Goal: Task Accomplishment & Management: Use online tool/utility

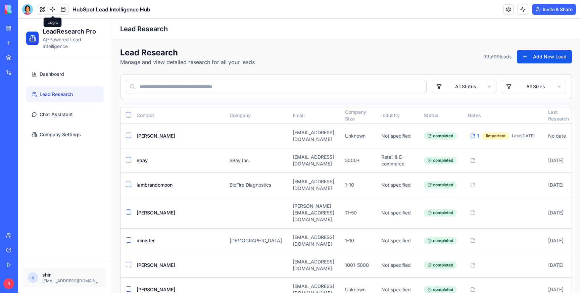
click at [54, 8] on link at bounding box center [53, 9] width 10 height 10
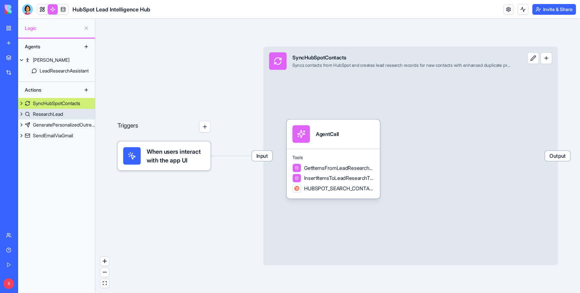
click at [51, 114] on div "ResearchLead" at bounding box center [48, 114] width 30 height 7
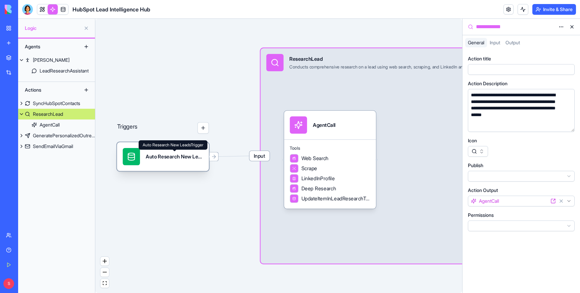
click at [163, 161] on div "Auto Research New LeadsTrigger" at bounding box center [174, 156] width 57 height 17
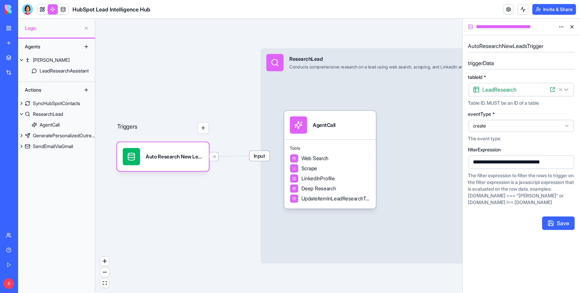
click at [562, 27] on html "**********" at bounding box center [290, 146] width 580 height 293
click at [545, 39] on span "State" at bounding box center [541, 40] width 11 height 7
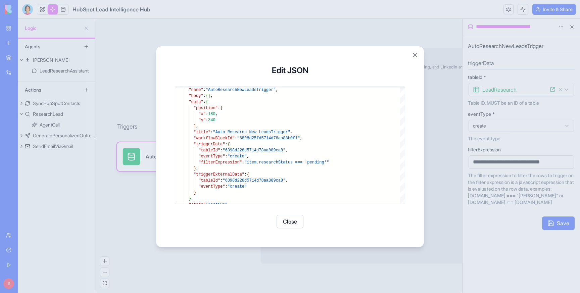
click at [417, 53] on button "Close" at bounding box center [415, 55] width 7 height 7
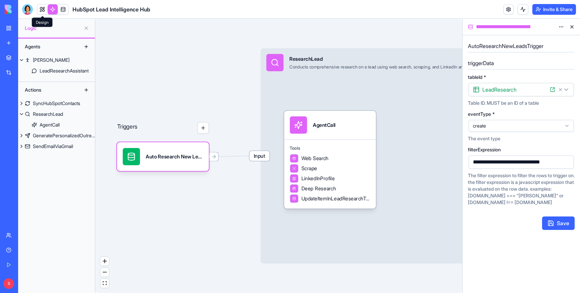
click at [43, 9] on link at bounding box center [42, 9] width 10 height 10
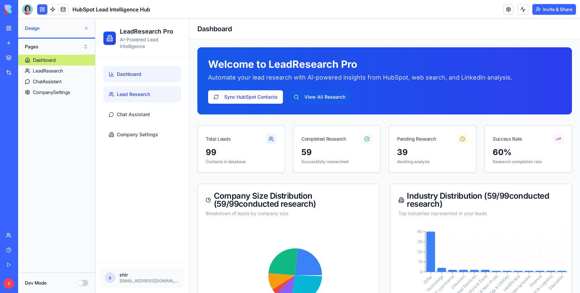
click at [141, 96] on span "Lead Research" at bounding box center [133, 94] width 33 height 7
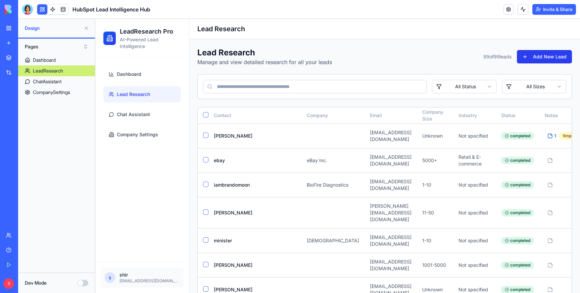
click at [547, 56] on button "Add New Lead" at bounding box center [544, 56] width 55 height 13
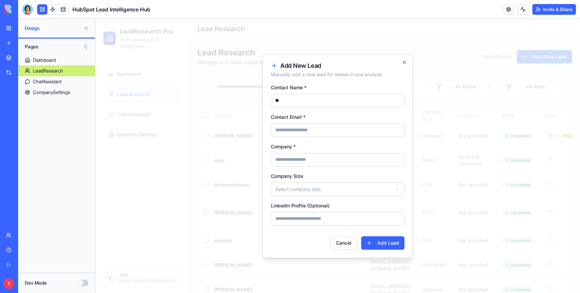
type input "*"
type input "**********"
type input "******"
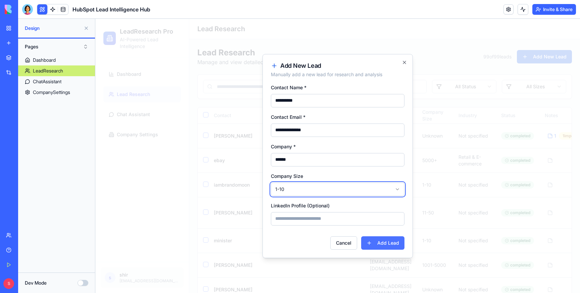
click at [383, 244] on button "Add Lead" at bounding box center [382, 242] width 43 height 13
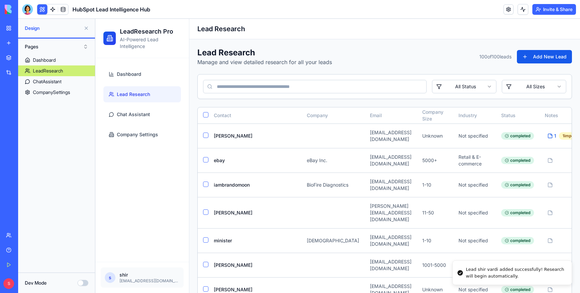
click at [521, 11] on button at bounding box center [522, 9] width 11 height 11
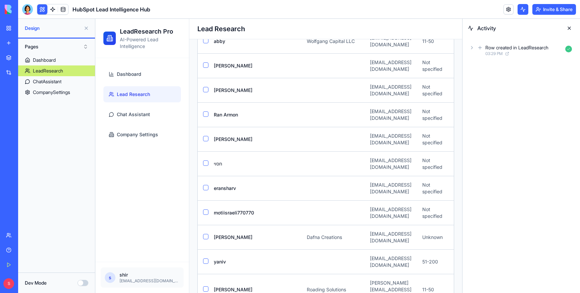
scroll to position [2280, 0]
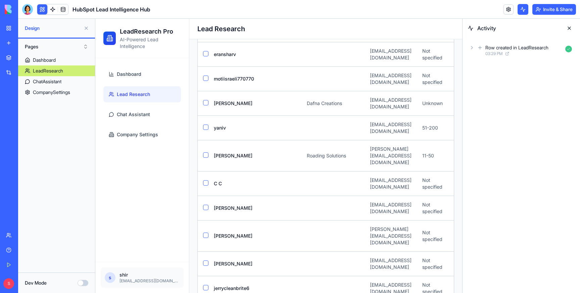
click at [570, 27] on button at bounding box center [569, 28] width 11 height 11
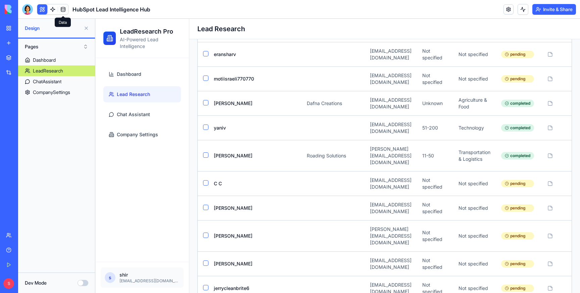
click at [61, 8] on link at bounding box center [63, 9] width 10 height 10
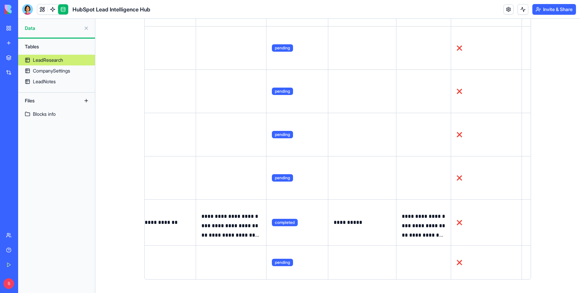
scroll to position [0, 500]
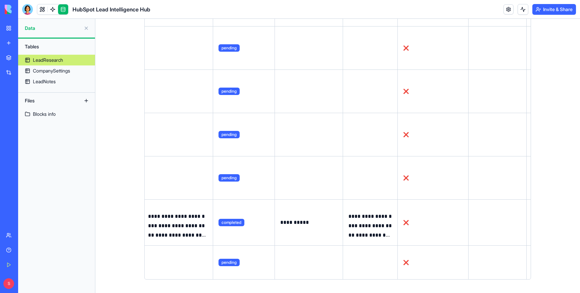
click at [0, 0] on button at bounding box center [0, 0] width 0 height 0
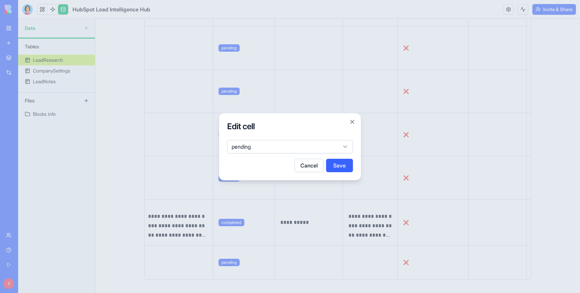
click at [286, 144] on body "**********" at bounding box center [290, 146] width 580 height 293
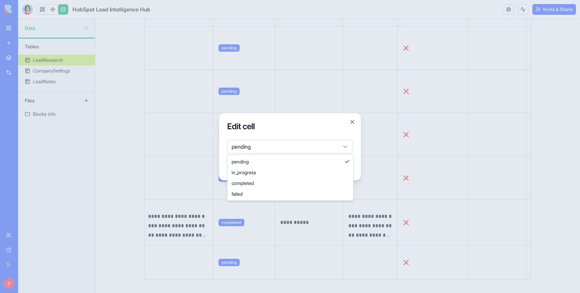
click at [286, 144] on body "**********" at bounding box center [290, 146] width 580 height 293
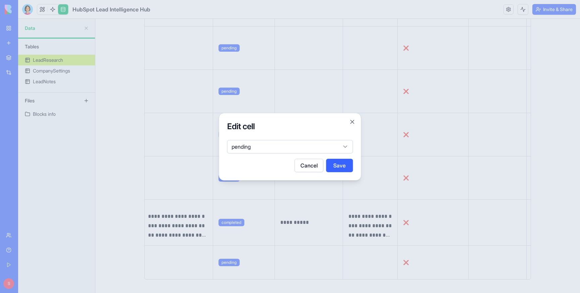
click at [313, 164] on button "Cancel" at bounding box center [309, 165] width 29 height 13
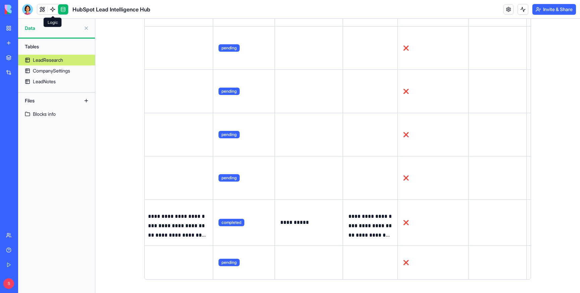
click at [52, 8] on link at bounding box center [53, 9] width 10 height 10
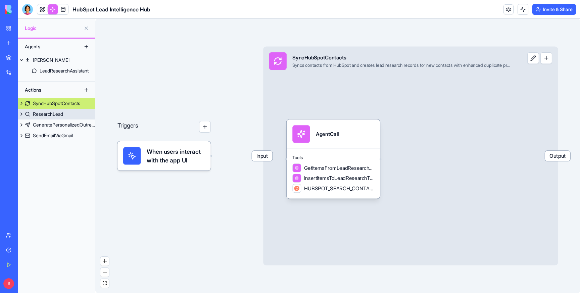
click at [64, 118] on link "ResearchLead" at bounding box center [56, 114] width 77 height 11
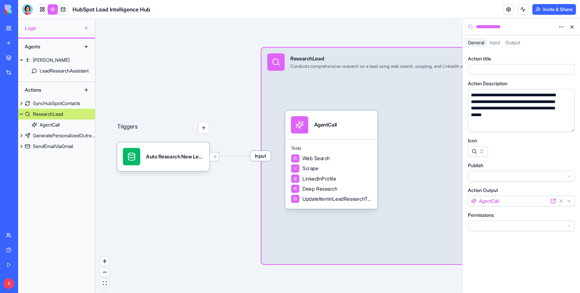
click at [170, 174] on div "Triggers Auto Research New LeadsTrigger Input ResearchLead Conducts comprehensi…" at bounding box center [278, 156] width 367 height 274
click at [170, 161] on div "Auto Research New LeadsTrigger" at bounding box center [175, 156] width 58 height 17
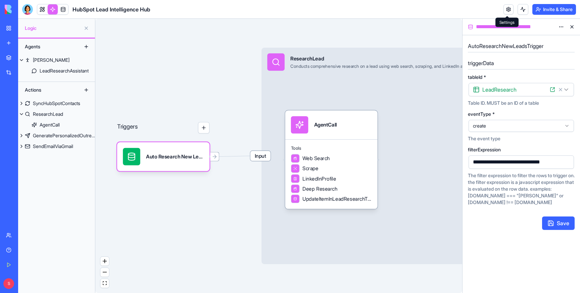
click at [509, 7] on link at bounding box center [508, 9] width 10 height 10
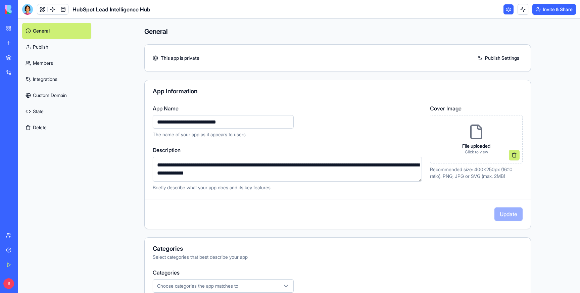
click at [36, 110] on link "State" at bounding box center [56, 111] width 69 height 16
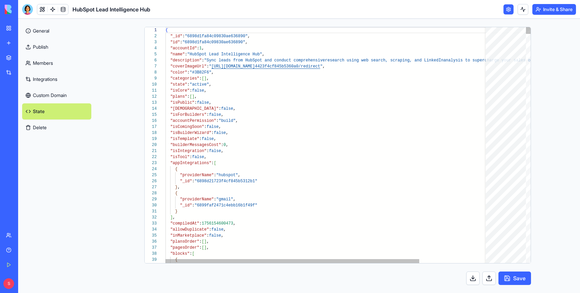
scroll to position [60, 0]
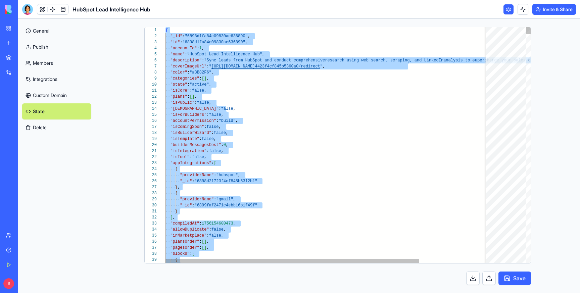
type textarea "**********"
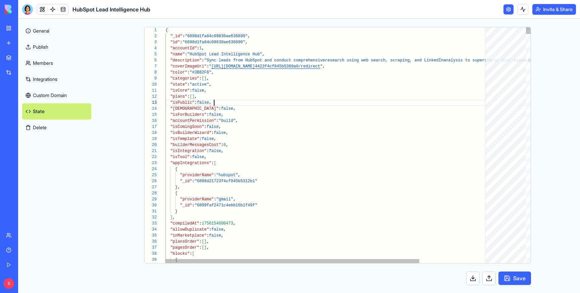
scroll to position [12, 49]
click at [54, 9] on link at bounding box center [53, 9] width 10 height 10
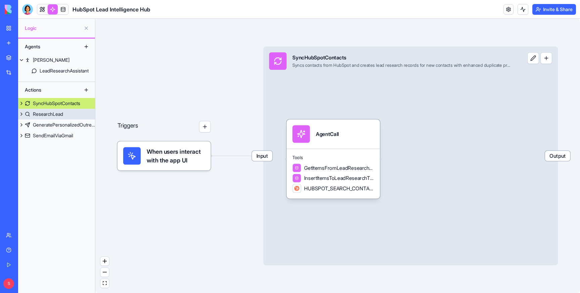
click at [71, 114] on link "ResearchLead" at bounding box center [56, 114] width 77 height 11
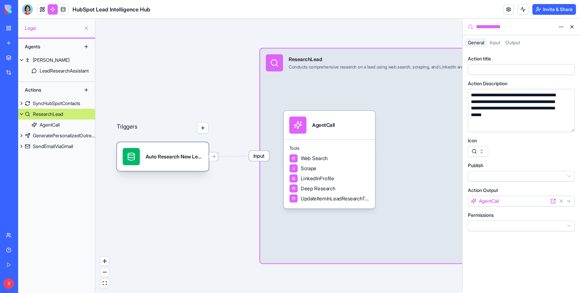
click at [159, 161] on div "Auto Research New LeadsTrigger" at bounding box center [174, 156] width 57 height 17
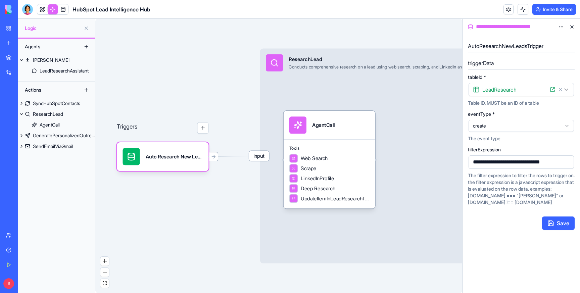
click at [560, 24] on html "**********" at bounding box center [290, 146] width 580 height 293
click at [542, 38] on span "State" at bounding box center [541, 40] width 11 height 7
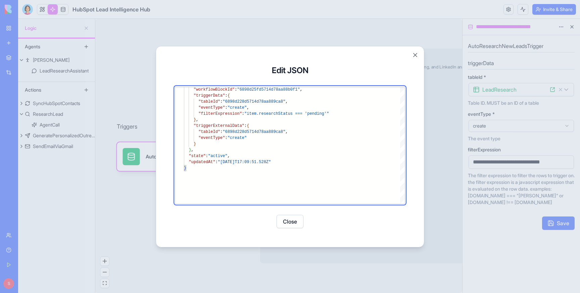
click at [401, 27] on div at bounding box center [290, 146] width 580 height 293
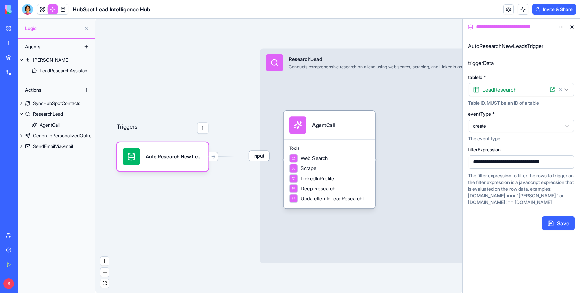
click at [178, 76] on div "Triggers Auto Research New LeadsTrigger Input ResearchLead Conducts comprehensi…" at bounding box center [278, 156] width 367 height 274
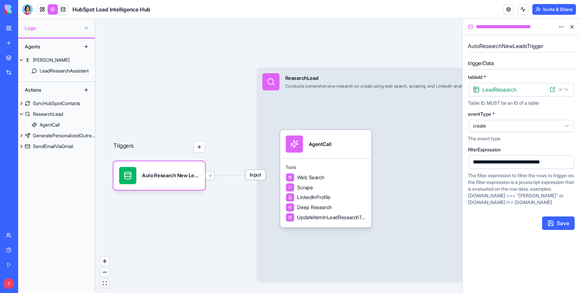
click at [179, 119] on div "Triggers" at bounding box center [159, 153] width 92 height 71
click at [397, 42] on div "Triggers Auto Research New LeadsTrigger Input ResearchLead Conducts comprehensi…" at bounding box center [278, 156] width 367 height 274
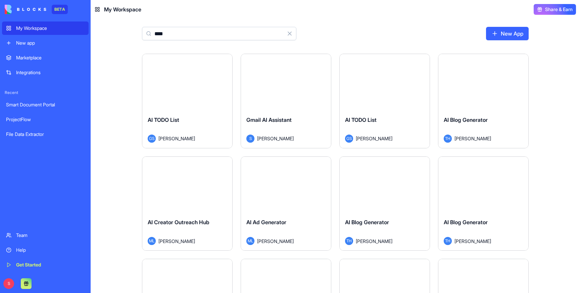
type input "*****"
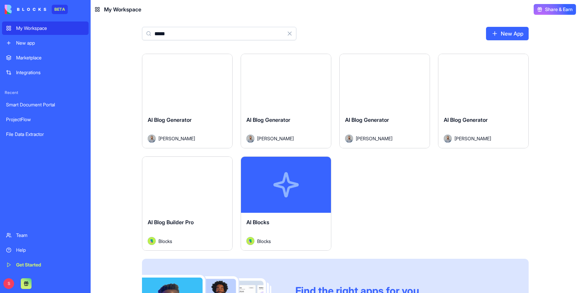
click at [271, 191] on button "Launch" at bounding box center [286, 184] width 50 height 13
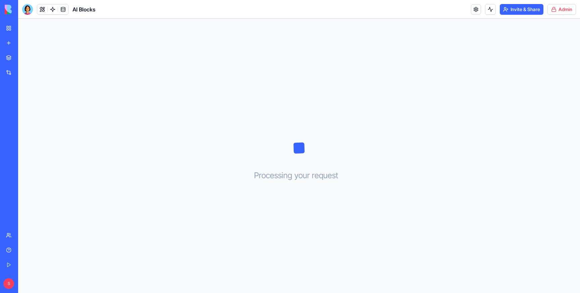
click at [558, 8] on html "BETA My Workspace New app Marketplace Integrations Recent Smart Document Portal…" at bounding box center [290, 146] width 580 height 293
click at [535, 56] on span "Switch to old builder" at bounding box center [547, 59] width 43 height 7
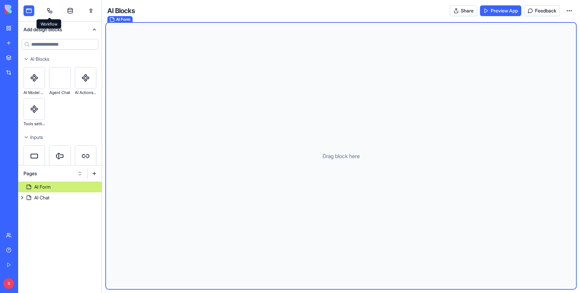
click at [51, 8] on link at bounding box center [49, 10] width 11 height 11
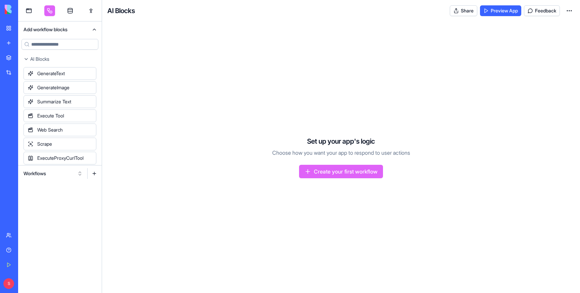
click at [48, 171] on button "Workflows" at bounding box center [53, 173] width 66 height 11
click at [28, 208] on div "Actions" at bounding box center [53, 208] width 64 height 11
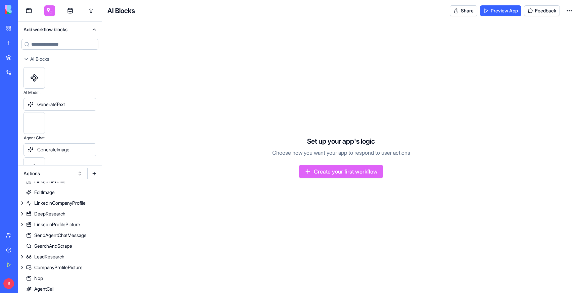
scroll to position [83, 0]
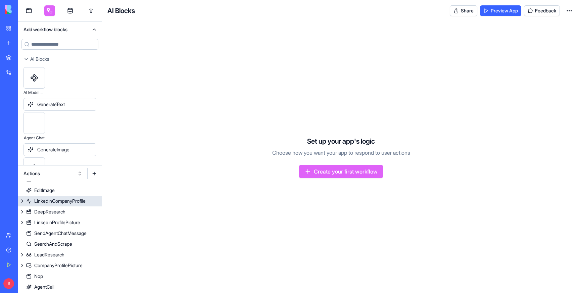
click at [65, 199] on div "LinkedInCompanyProfile" at bounding box center [59, 201] width 51 height 7
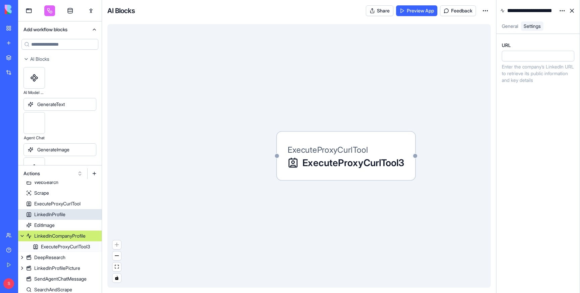
scroll to position [46, 0]
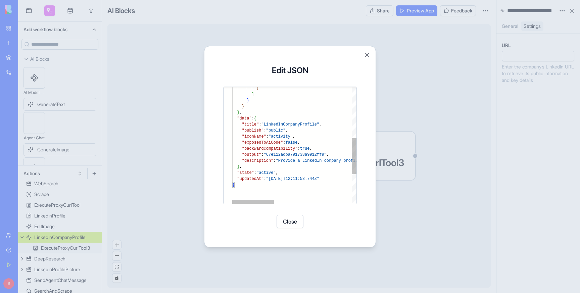
click at [293, 142] on div "} ] } } } , "data" : { "title" : "LinkedInCompanyProfile" , "publish" : "public…" at bounding box center [410, 110] width 356 height 376
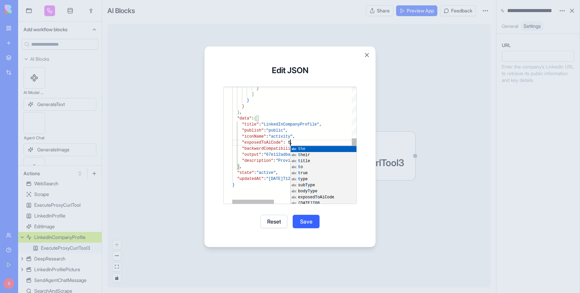
scroll to position [36, 65]
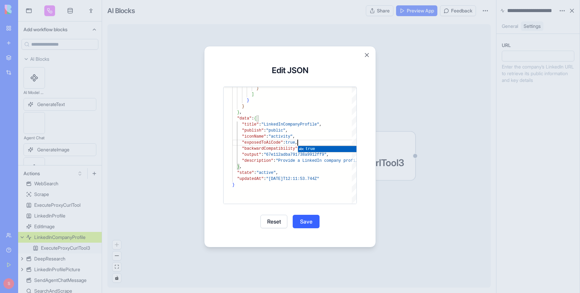
type textarea "**********"
click at [309, 222] on button "Save" at bounding box center [306, 221] width 27 height 13
click at [295, 223] on button "Close" at bounding box center [289, 221] width 27 height 13
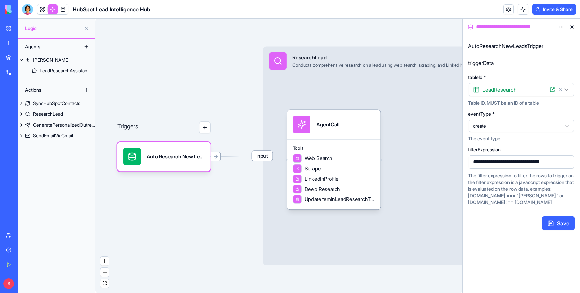
click at [561, 27] on html "**********" at bounding box center [290, 146] width 580 height 293
click at [543, 39] on span "State" at bounding box center [541, 40] width 11 height 7
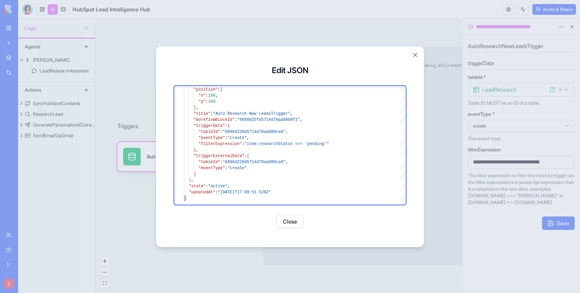
click at [415, 53] on button "Close" at bounding box center [415, 55] width 7 height 7
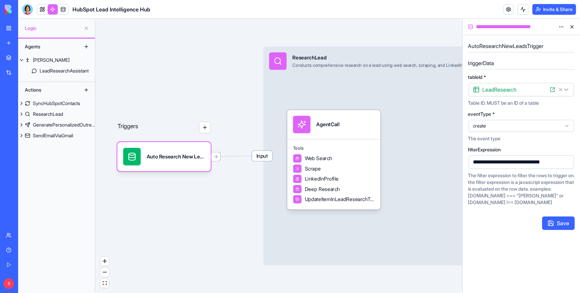
click at [509, 127] on span "create" at bounding box center [517, 125] width 89 height 7
click at [487, 151] on span "update" at bounding box center [480, 152] width 14 height 7
click at [509, 122] on span "update" at bounding box center [517, 125] width 89 height 7
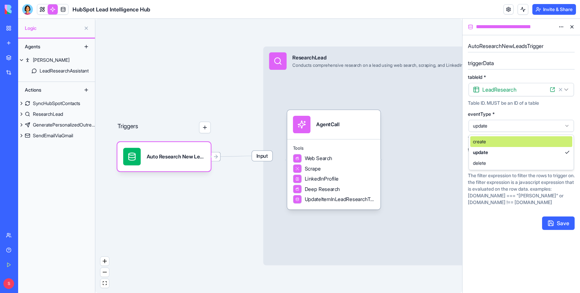
click at [484, 139] on span "create" at bounding box center [479, 141] width 13 height 7
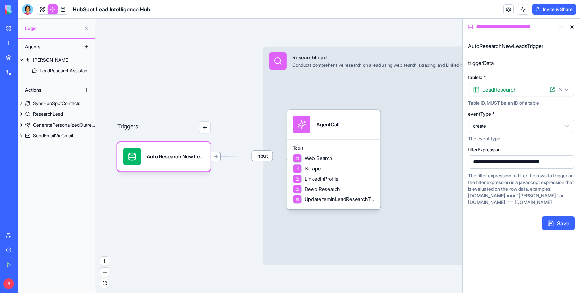
click at [557, 219] on button "Save" at bounding box center [558, 222] width 33 height 13
click at [561, 25] on html "**********" at bounding box center [290, 146] width 580 height 293
click at [541, 39] on span "State" at bounding box center [541, 40] width 11 height 7
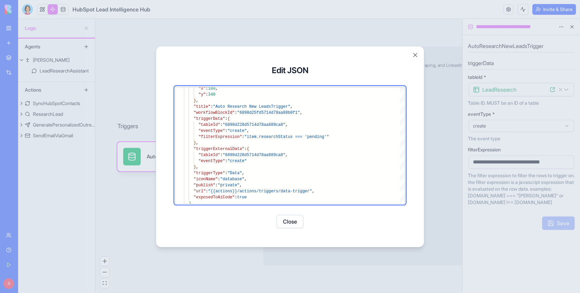
click at [415, 55] on button "Close" at bounding box center [415, 55] width 7 height 7
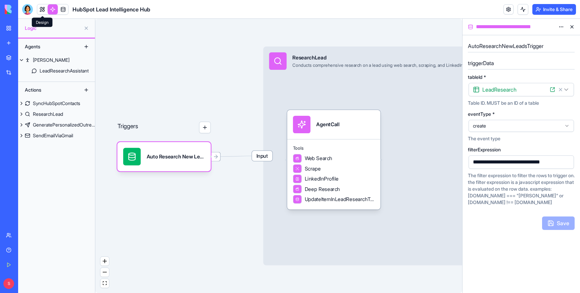
click at [43, 9] on link at bounding box center [42, 9] width 10 height 10
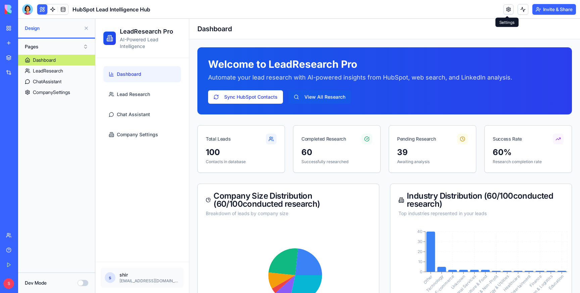
click at [504, 11] on link at bounding box center [508, 9] width 10 height 10
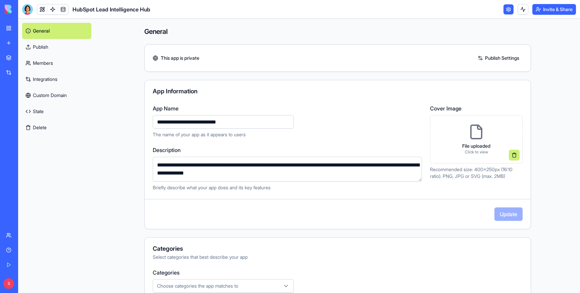
click at [40, 111] on link "State" at bounding box center [56, 111] width 69 height 16
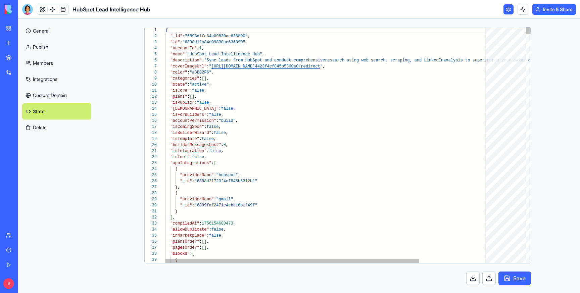
scroll to position [60, 0]
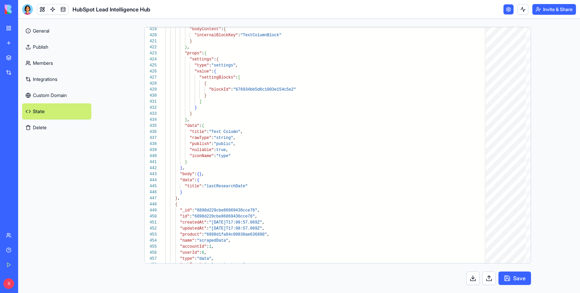
click at [44, 32] on link "General" at bounding box center [56, 31] width 69 height 16
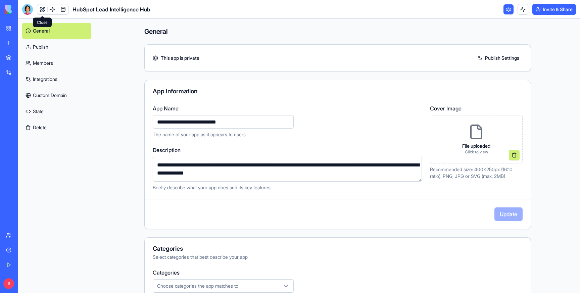
click at [39, 10] on link at bounding box center [42, 9] width 10 height 10
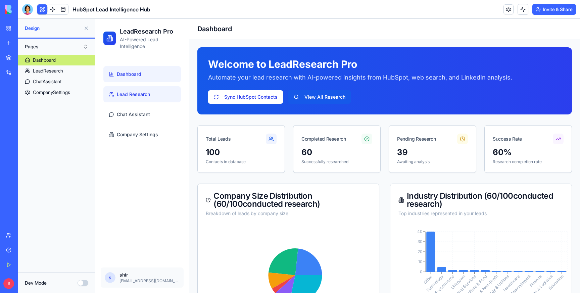
click at [137, 95] on span "Lead Research" at bounding box center [133, 94] width 33 height 7
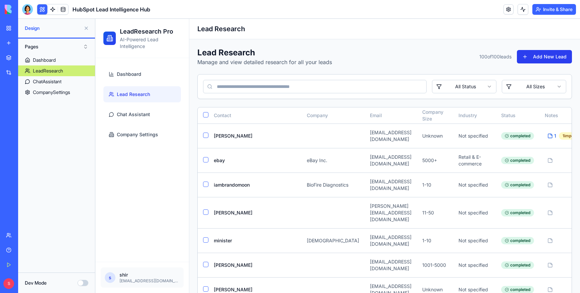
click at [547, 57] on button "Add New Lead" at bounding box center [544, 56] width 55 height 13
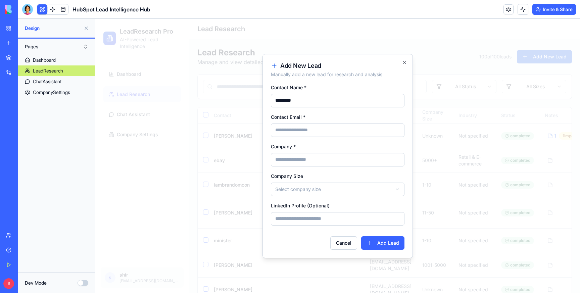
type input "*********"
type input "**********"
type input "******"
click at [387, 243] on button "Add Lead" at bounding box center [382, 242] width 43 height 13
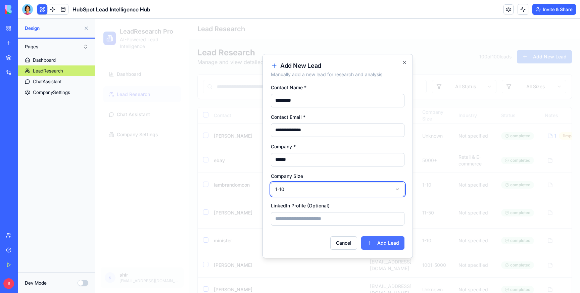
click at [392, 239] on button "Add Lead" at bounding box center [382, 242] width 43 height 13
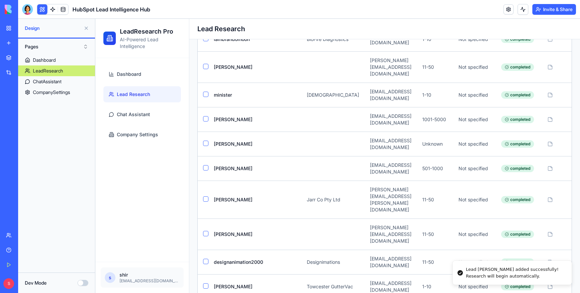
scroll to position [156, 0]
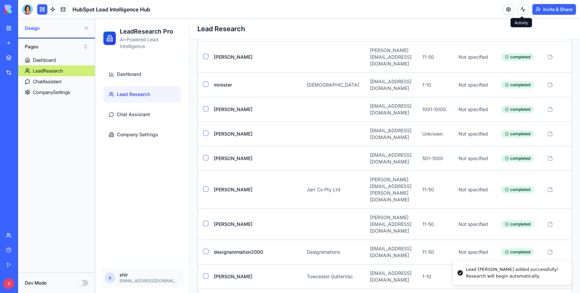
click at [521, 7] on button at bounding box center [522, 9] width 11 height 11
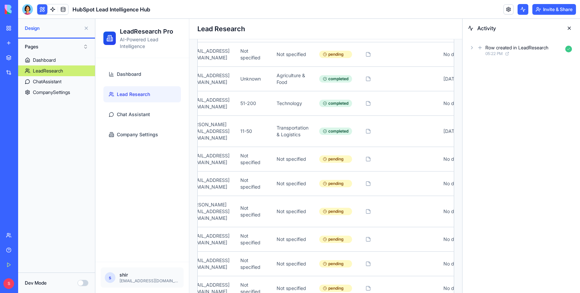
scroll to position [0, 0]
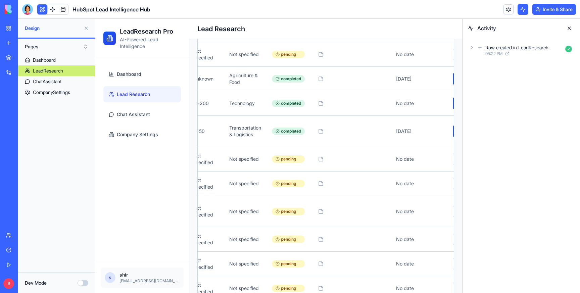
scroll to position [0, 340]
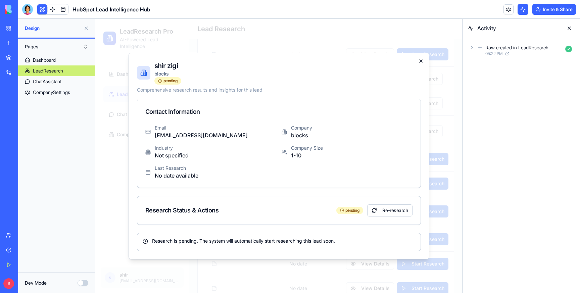
click at [421, 60] on icon "button" at bounding box center [420, 60] width 5 height 5
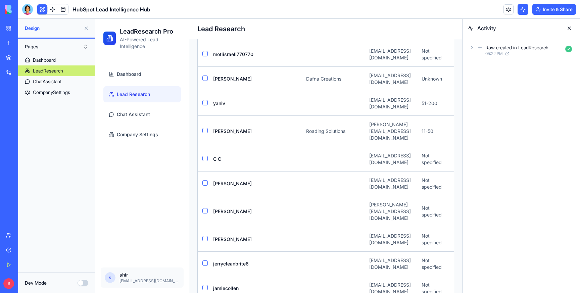
scroll to position [0, 0]
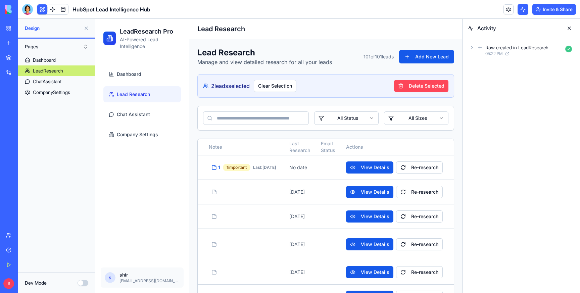
click at [413, 86] on button "Delete Selected" at bounding box center [421, 86] width 54 height 12
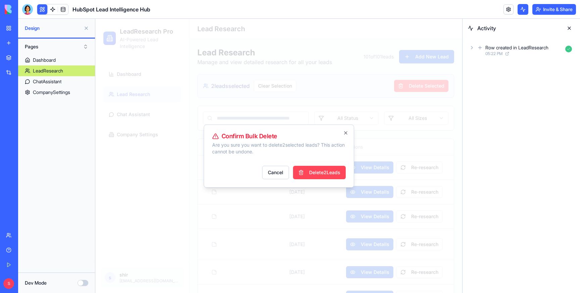
click at [324, 171] on button "Delete 2 Lead s" at bounding box center [319, 172] width 53 height 13
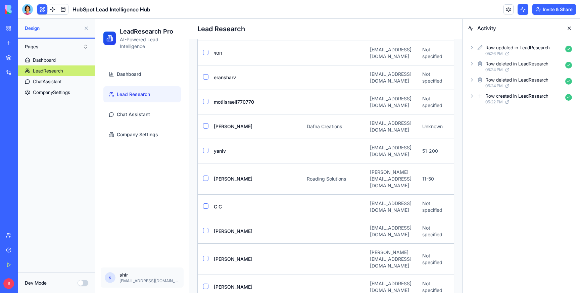
click at [517, 139] on div "Activity Row updated in LeadResearch 05:26 PM Row deleted in LeadResearch 05:24…" at bounding box center [520, 156] width 117 height 274
click at [471, 96] on icon at bounding box center [471, 95] width 5 height 5
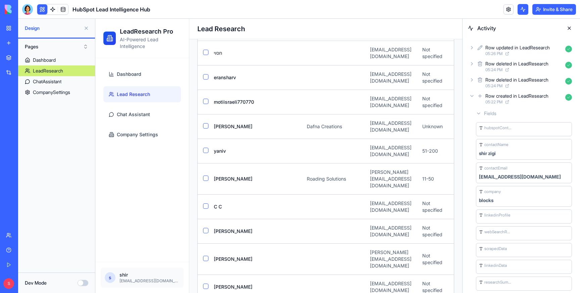
click at [471, 96] on icon at bounding box center [471, 95] width 3 height 1
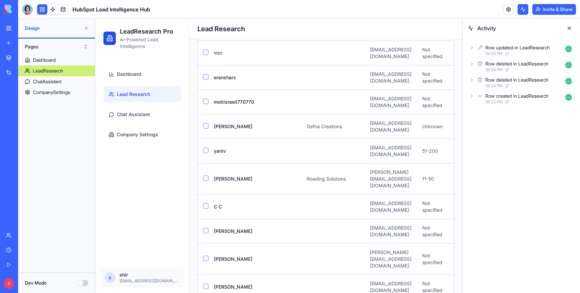
scroll to position [0, 340]
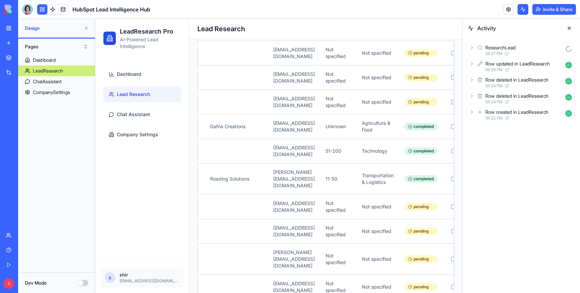
scroll to position [0, 0]
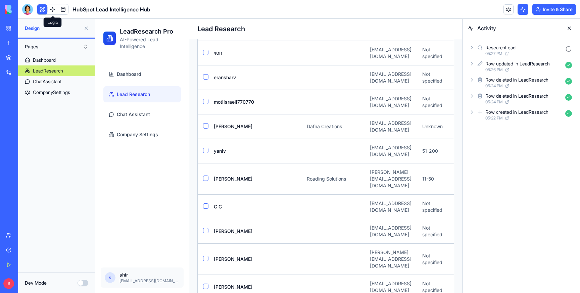
click at [53, 7] on link at bounding box center [53, 9] width 10 height 10
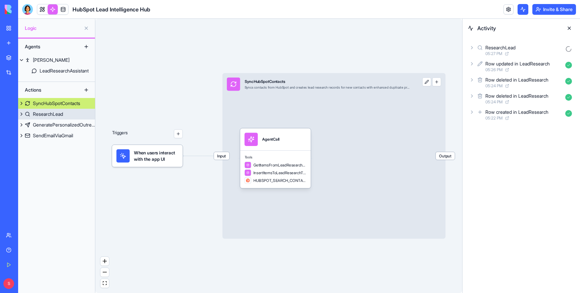
click at [63, 113] on div "ResearchLead" at bounding box center [48, 114] width 30 height 7
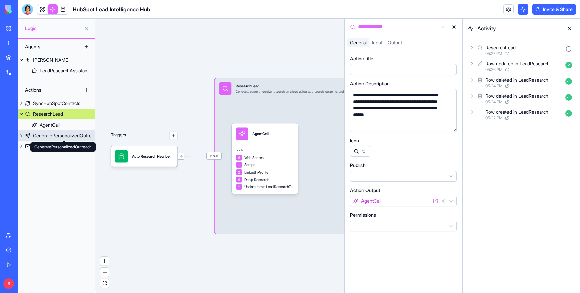
click at [51, 135] on div "GeneratePersonalizedOutreach" at bounding box center [64, 135] width 62 height 7
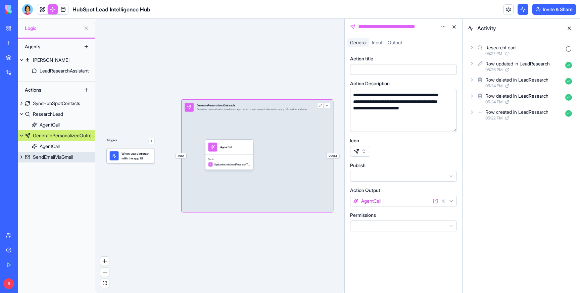
click at [34, 154] on div "SendEmailViaGmail" at bounding box center [53, 157] width 40 height 7
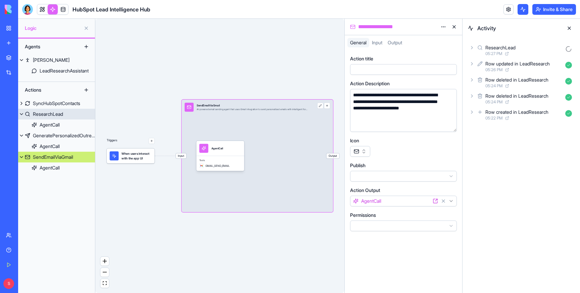
click at [48, 115] on div "ResearchLead" at bounding box center [48, 114] width 30 height 7
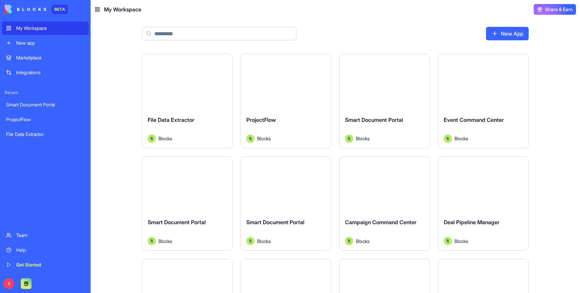
click at [42, 40] on div "New app" at bounding box center [50, 43] width 68 height 7
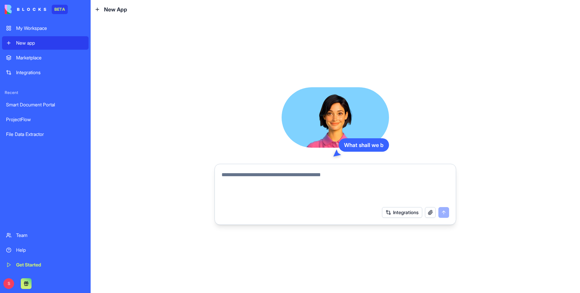
click at [250, 180] on textarea at bounding box center [334, 187] width 227 height 32
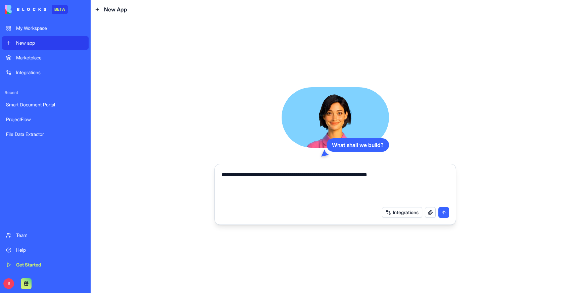
type textarea "**********"
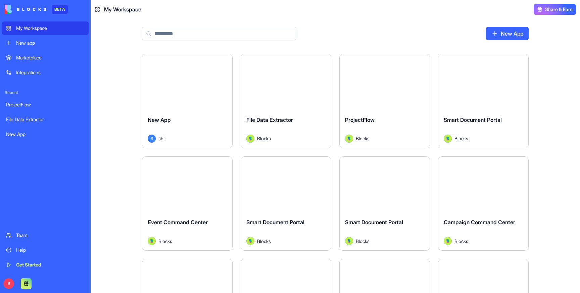
click at [179, 108] on div "Launch" at bounding box center [187, 82] width 90 height 56
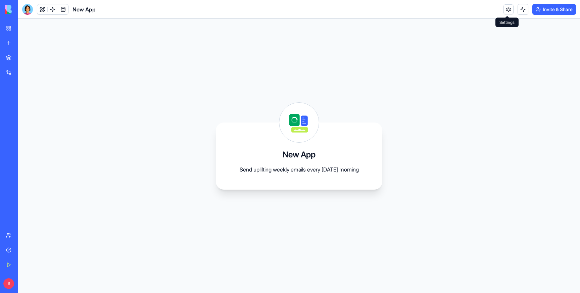
click at [505, 9] on link at bounding box center [508, 9] width 10 height 10
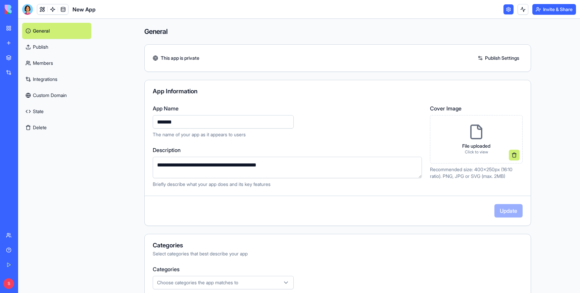
click at [31, 124] on button "Delete" at bounding box center [56, 127] width 69 height 16
click at [36, 127] on button "Delete" at bounding box center [56, 127] width 69 height 16
click at [44, 126] on button "Delete" at bounding box center [56, 127] width 69 height 16
click at [36, 128] on button "Delete" at bounding box center [56, 127] width 69 height 16
click at [77, 127] on button "Delete" at bounding box center [56, 127] width 69 height 16
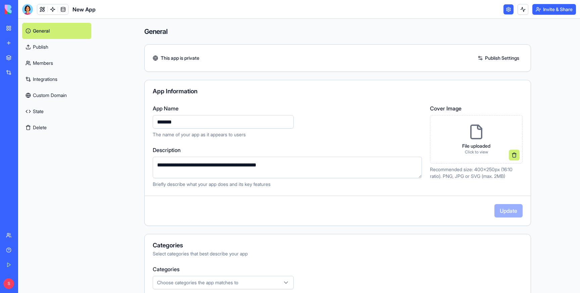
click at [212, 3] on header "New App Invite & Share" at bounding box center [299, 9] width 562 height 19
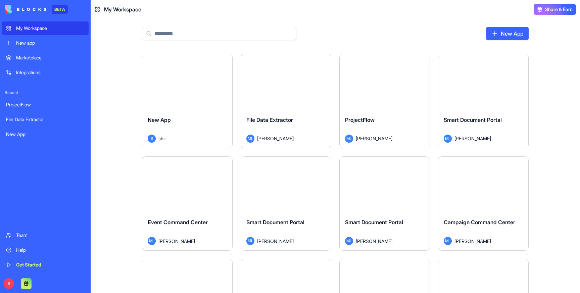
click at [359, 16] on header "My Workspace Share & Earn" at bounding box center [335, 9] width 489 height 19
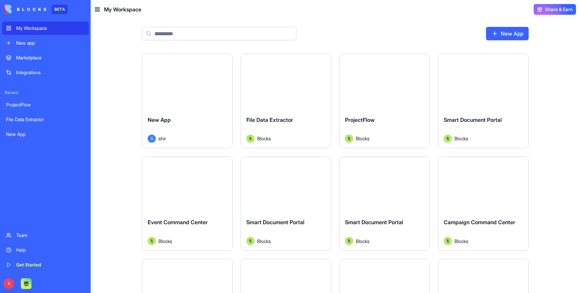
click at [31, 47] on link "New app" at bounding box center [45, 42] width 87 height 13
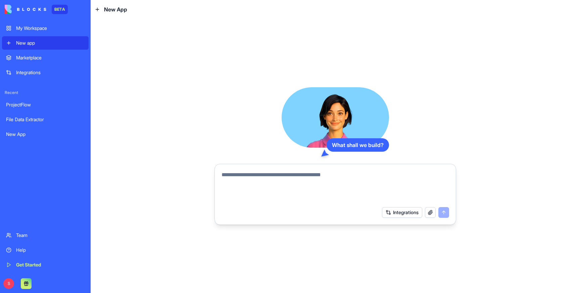
click at [244, 181] on textarea at bounding box center [334, 187] width 227 height 32
paste textarea "**********"
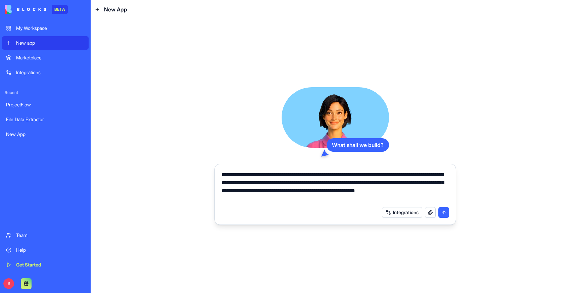
type textarea "**********"
click at [445, 211] on button "submit" at bounding box center [443, 212] width 11 height 11
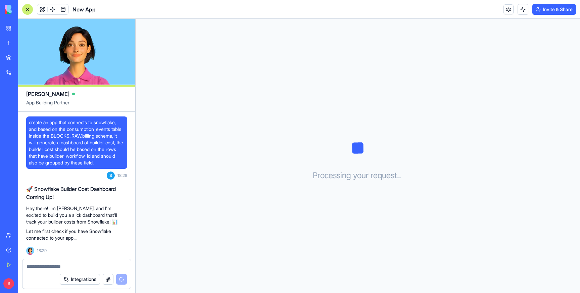
scroll to position [61, 0]
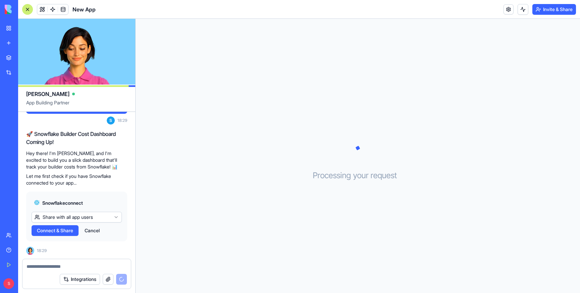
click at [58, 231] on span "Connect & Share" at bounding box center [55, 230] width 36 height 7
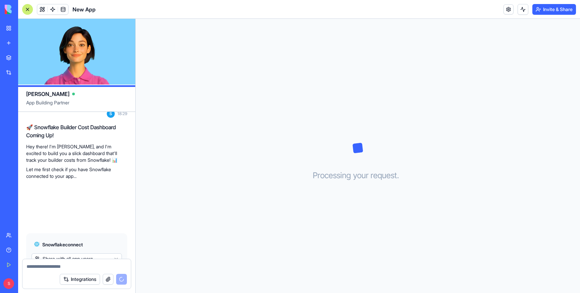
scroll to position [109, 0]
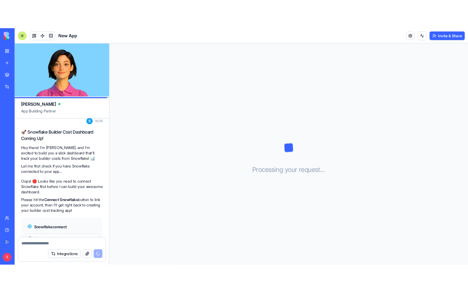
scroll to position [109, 0]
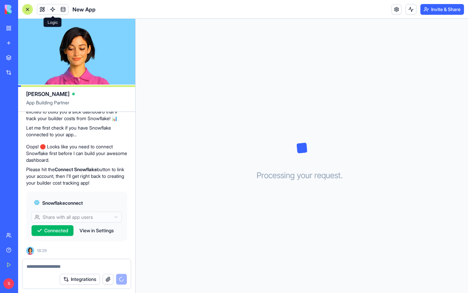
click at [52, 8] on link at bounding box center [53, 9] width 10 height 10
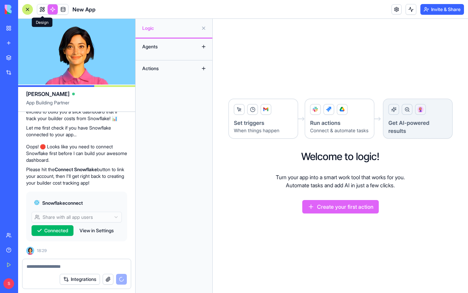
click at [43, 8] on link at bounding box center [42, 9] width 10 height 10
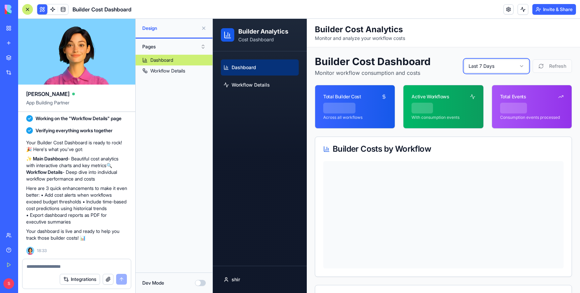
click at [203, 28] on button at bounding box center [203, 28] width 11 height 11
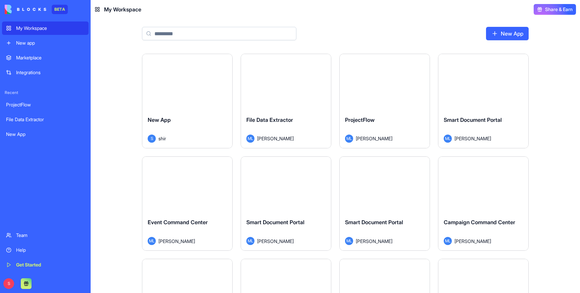
click at [178, 39] on input at bounding box center [219, 33] width 154 height 13
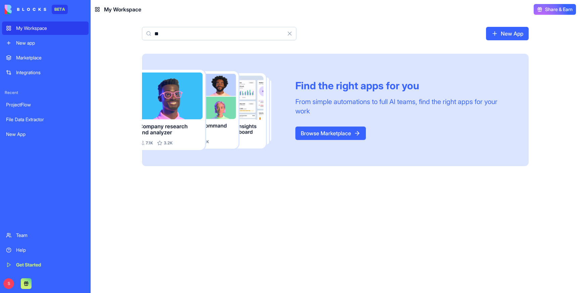
type input "*"
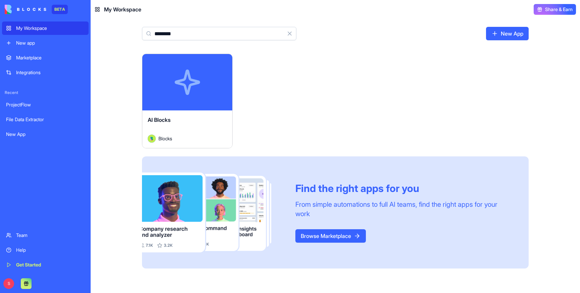
type input "*********"
click at [177, 116] on div "AI Blocks" at bounding box center [187, 125] width 79 height 19
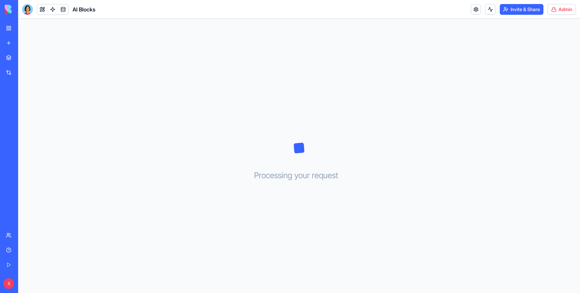
click at [567, 7] on html "BETA My Workspace New app Marketplace Integrations Recent ProjectFlow File Data…" at bounding box center [290, 146] width 580 height 293
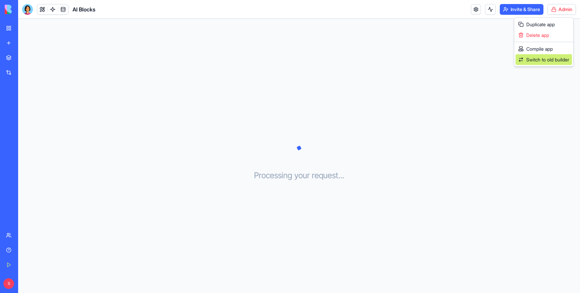
click at [531, 57] on span "Switch to old builder" at bounding box center [547, 59] width 43 height 7
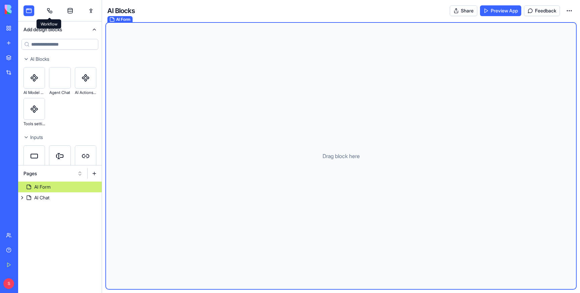
click at [50, 5] on link at bounding box center [49, 10] width 11 height 11
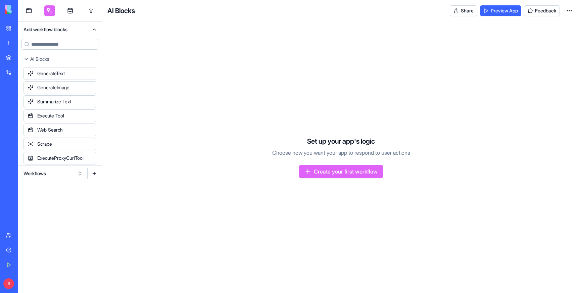
click at [59, 174] on button "Workflows" at bounding box center [53, 173] width 66 height 11
click at [40, 207] on div "Actions" at bounding box center [53, 208] width 64 height 11
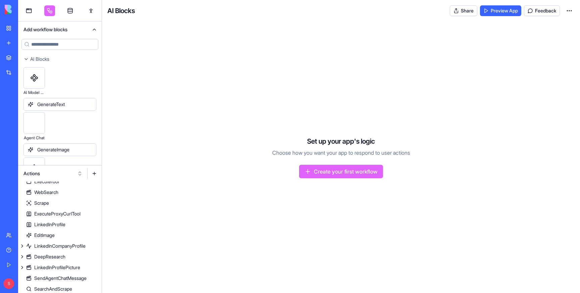
scroll to position [40, 0]
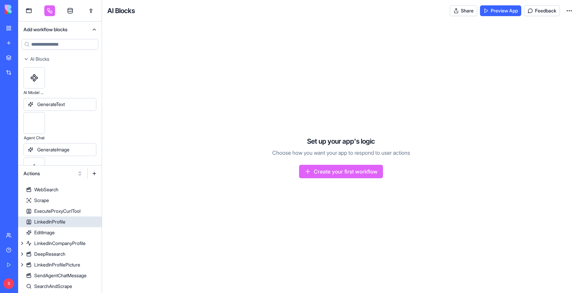
click at [59, 223] on div "LinkedInProfile" at bounding box center [49, 221] width 31 height 7
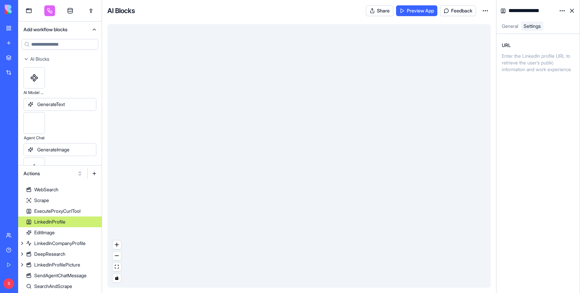
scroll to position [25, 0]
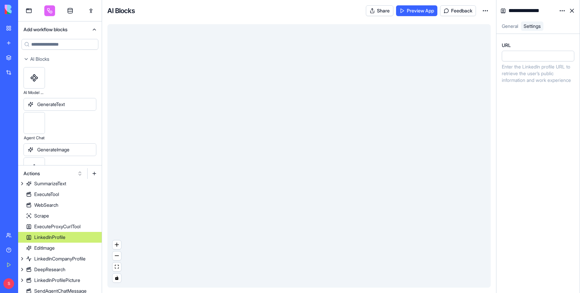
click at [561, 11] on html "BETA My Workspace New app Marketplace Integrations Recent ProjectFlow File Data…" at bounding box center [290, 146] width 580 height 293
click at [543, 24] on span "State" at bounding box center [542, 24] width 11 height 7
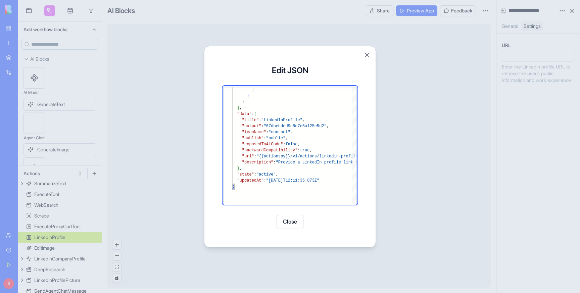
click at [292, 226] on button "Close" at bounding box center [289, 221] width 27 height 13
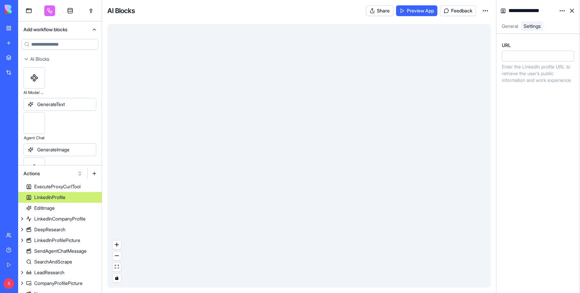
scroll to position [66, 0]
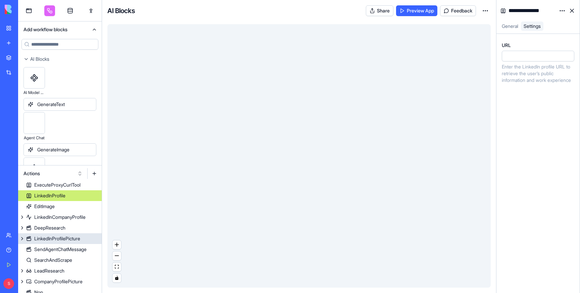
click at [56, 236] on div "LinkedInProfilePicture" at bounding box center [57, 238] width 46 height 7
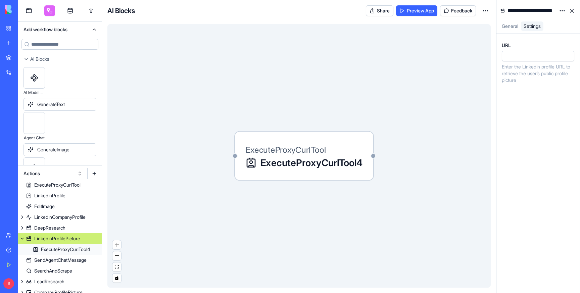
scroll to position [68, 0]
click at [560, 11] on html "BETA My Workspace New app Marketplace Integrations Recent ProjectFlow File Data…" at bounding box center [290, 146] width 580 height 293
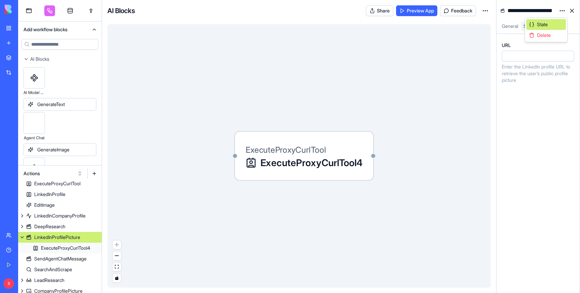
click at [541, 23] on span "State" at bounding box center [542, 24] width 11 height 7
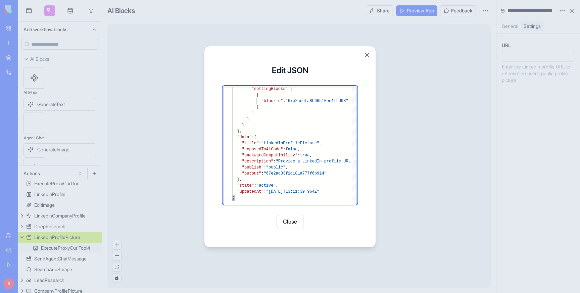
click at [368, 53] on button "Close" at bounding box center [366, 55] width 7 height 7
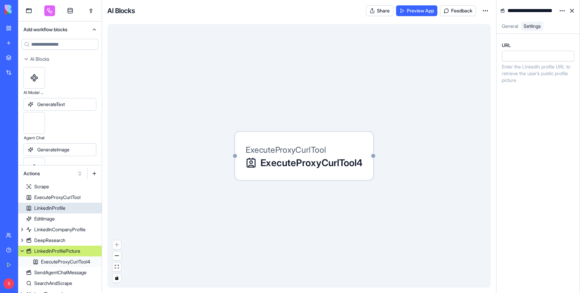
scroll to position [62, 0]
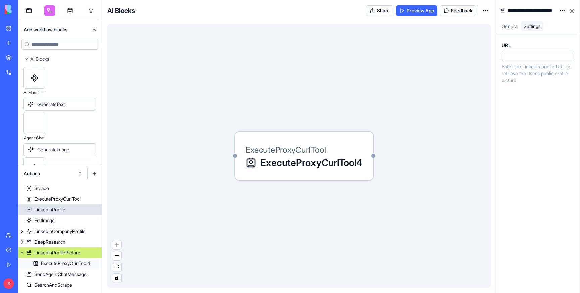
click at [60, 209] on div "LinkedInProfile" at bounding box center [49, 209] width 31 height 7
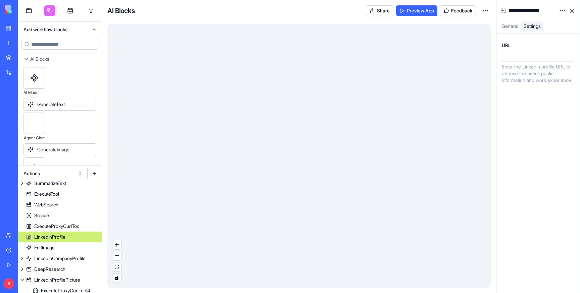
scroll to position [25, 0]
click at [559, 14] on html "BETA My Workspace New app Marketplace Integrations Recent ProjectFlow File Data…" at bounding box center [290, 146] width 580 height 293
click at [543, 21] on span "State" at bounding box center [542, 24] width 11 height 7
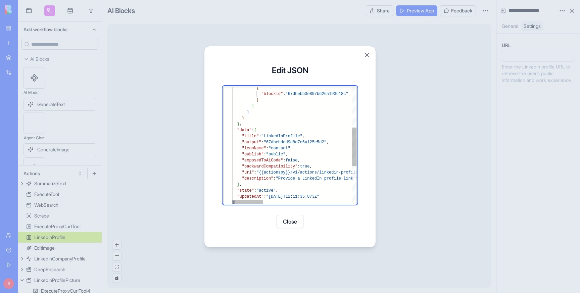
click at [297, 159] on div "{ "blockId" : "67dbebb3e897b626a193618c" } ] } } } , "data" : { "title" : "Link…" at bounding box center [470, 140] width 477 height 352
type textarea "**********"
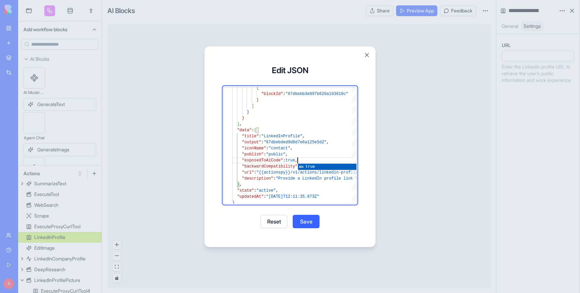
click at [303, 220] on button "Save" at bounding box center [306, 221] width 27 height 13
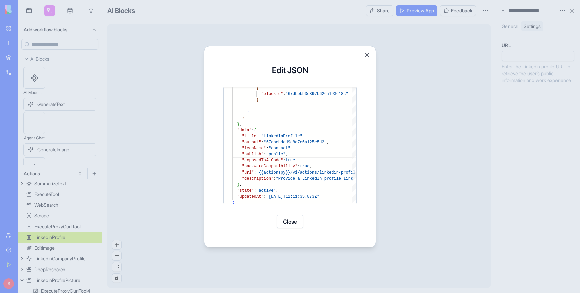
click at [292, 221] on button "Close" at bounding box center [289, 221] width 27 height 13
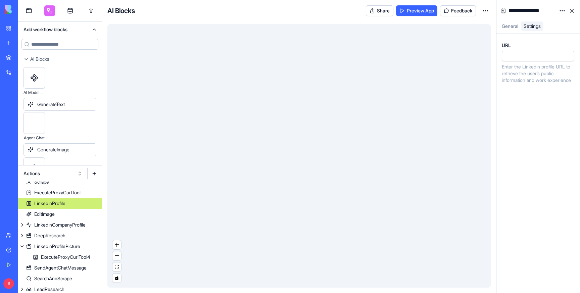
scroll to position [64, 0]
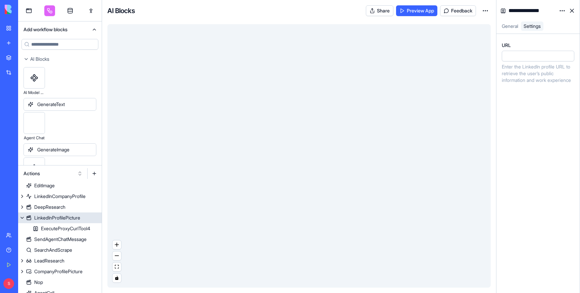
click at [57, 217] on div "LinkedInProfilePicture" at bounding box center [57, 217] width 46 height 7
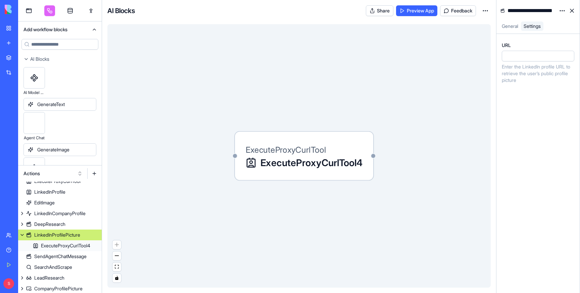
scroll to position [68, 0]
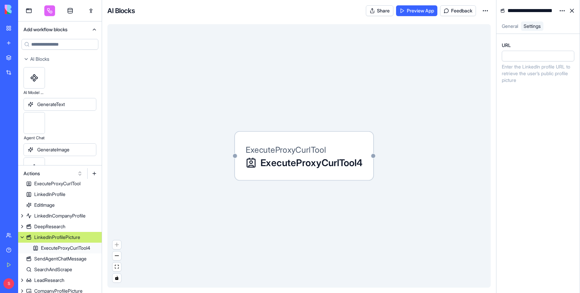
click at [561, 10] on html "BETA My Workspace New app Marketplace Integrations Recent ProjectFlow File Data…" at bounding box center [290, 146] width 580 height 293
click at [322, 59] on html "BETA My Workspace New app Marketplace Integrations Recent ProjectFlow File Data…" at bounding box center [290, 146] width 580 height 293
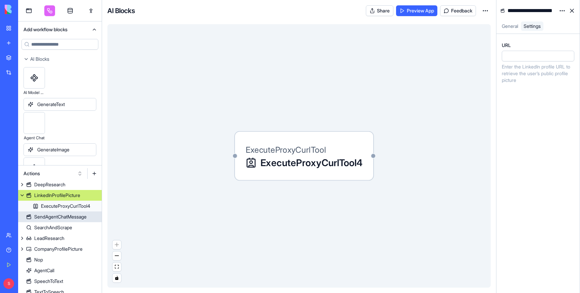
scroll to position [116, 0]
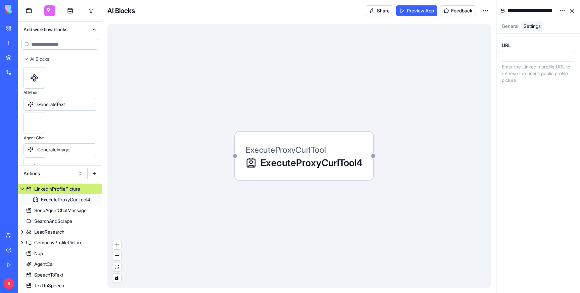
click at [559, 10] on html "BETA My Workspace New app Marketplace Integrations Recent ProjectFlow File Data…" at bounding box center [290, 146] width 580 height 293
click at [544, 22] on span "State" at bounding box center [542, 24] width 11 height 7
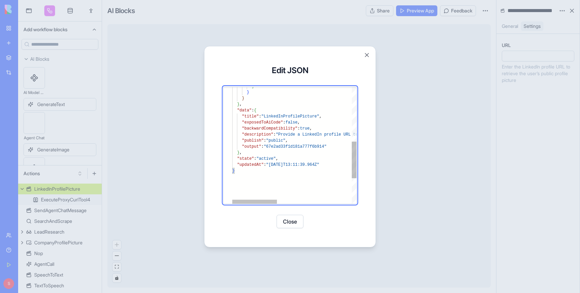
click at [294, 120] on div ""data" : { "title" : "LinkedInProfilePicture" , "exposedToAiCode" : false , "ba…" at bounding box center [397, 99] width 331 height 370
click at [303, 174] on div ""data" : { "title" : "LinkedInProfilePicture" , "exposedToAiCode" : true , "bac…" at bounding box center [397, 99] width 331 height 370
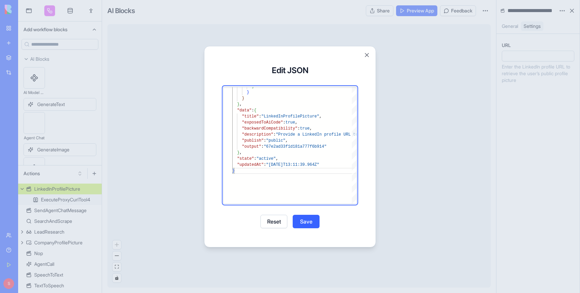
type textarea "**********"
click at [304, 221] on button "Save" at bounding box center [306, 221] width 27 height 13
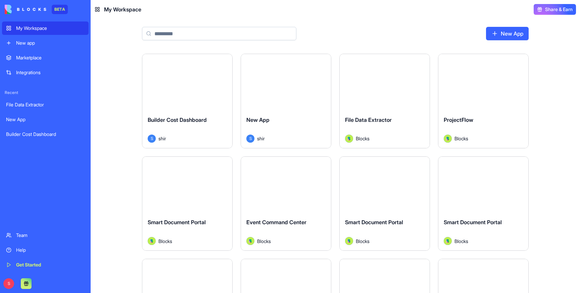
click at [25, 45] on div "New app" at bounding box center [50, 43] width 68 height 7
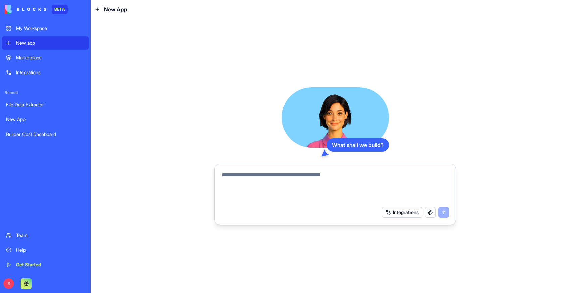
click at [303, 171] on textarea at bounding box center [334, 187] width 227 height 32
type textarea "**********"
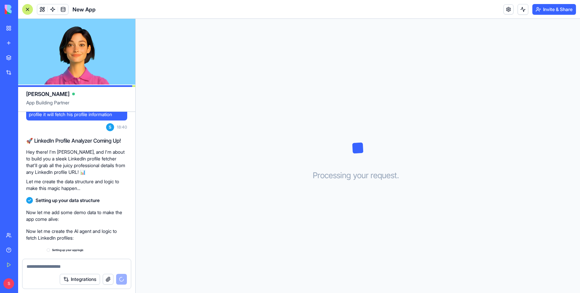
scroll to position [26, 0]
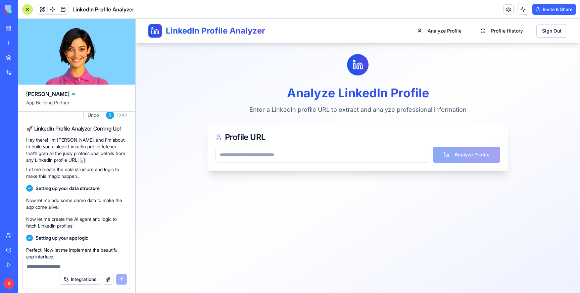
scroll to position [199, 0]
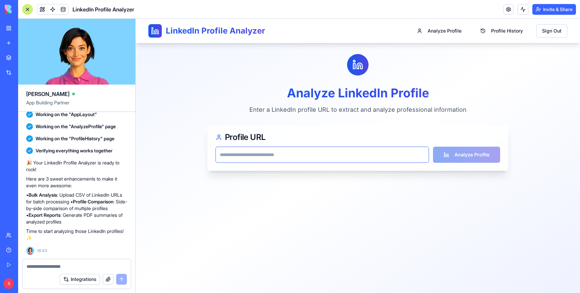
click at [268, 156] on input "url" at bounding box center [321, 155] width 213 height 16
paste input "**********"
type input "**********"
click at [475, 154] on button "Analyze Profile" at bounding box center [466, 155] width 67 height 16
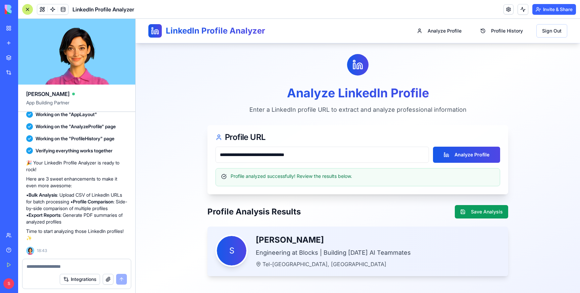
click at [542, 228] on main "**********" at bounding box center [357, 165] width 429 height 244
click at [286, 258] on div "Shir Vardi Engineering at Blocks | Building [DATE] AI Teammates [GEOGRAPHIC_DAT…" at bounding box center [378, 252] width 244 height 34
click at [372, 254] on p "Engineering at Blocks | Building [DATE] AI Teammates" at bounding box center [378, 252] width 244 height 9
click at [474, 213] on button "Save Analysis" at bounding box center [481, 211] width 53 height 13
